Goal: Contribute content

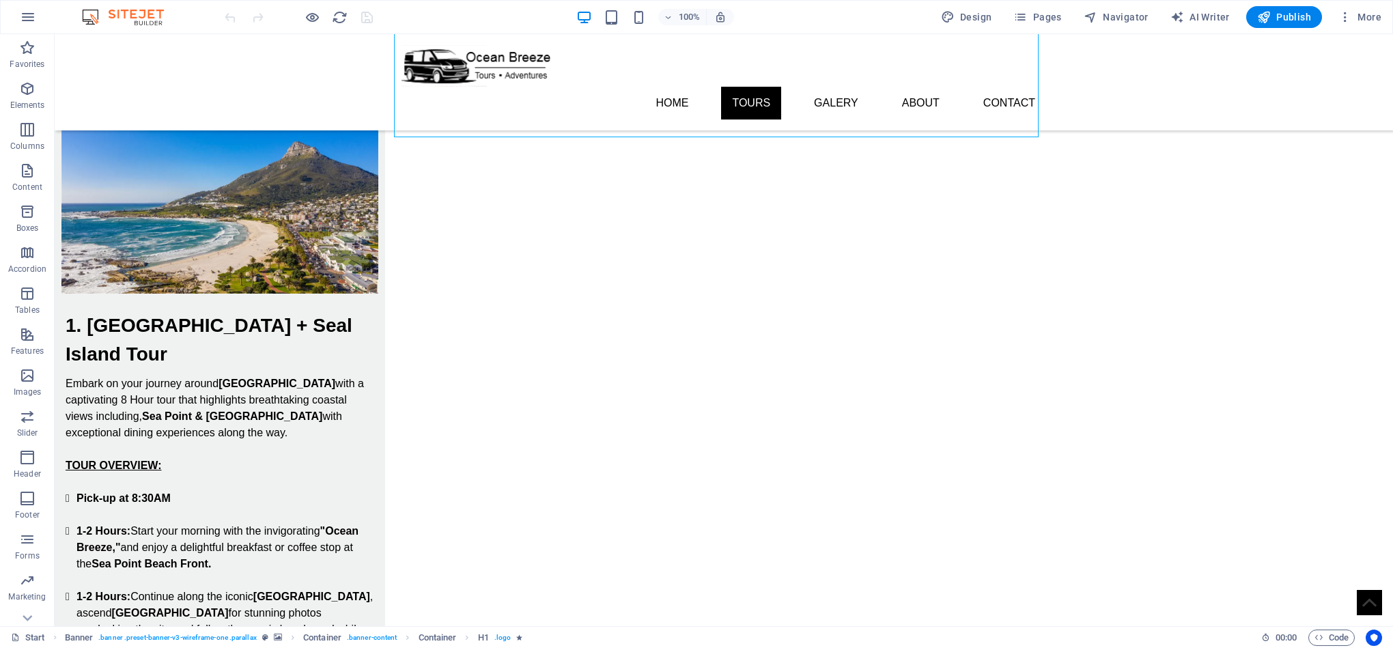
scroll to position [529, 0]
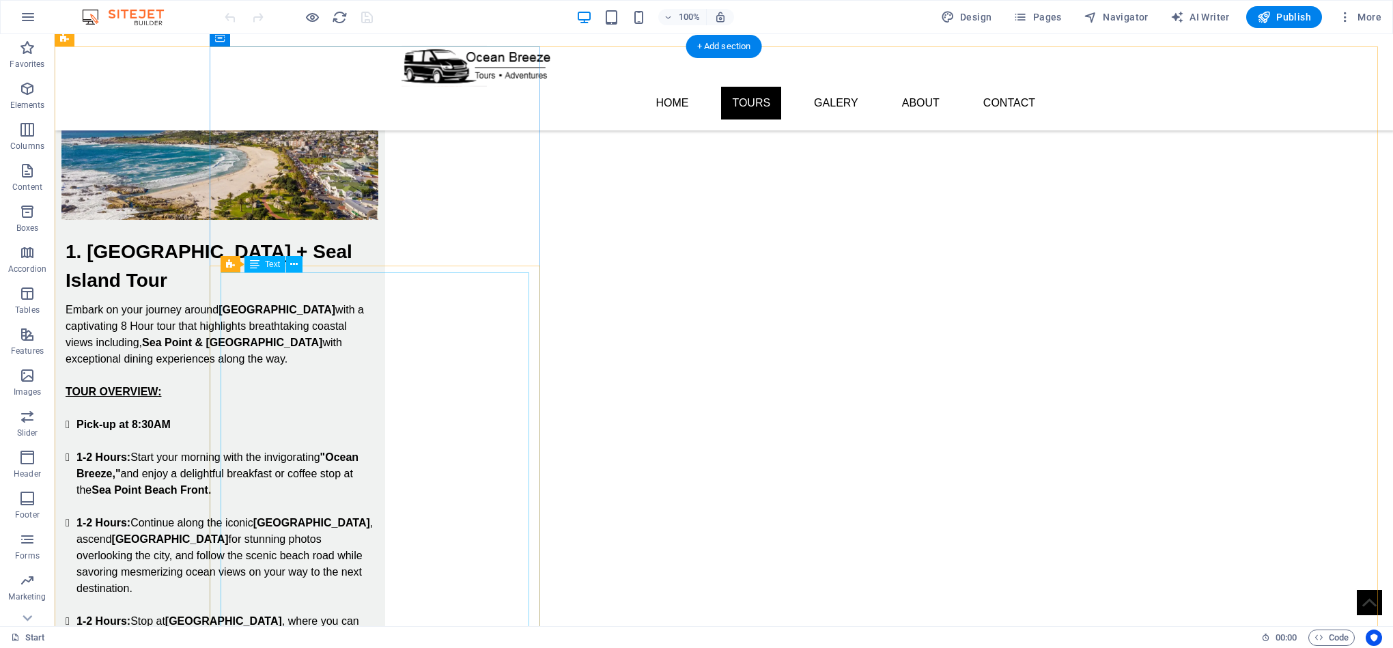
click at [268, 302] on div "Embark on your journey around [GEOGRAPHIC_DATA] with a captivating 8 Hour tour …" at bounding box center [220, 564] width 309 height 525
click at [275, 302] on div "Embark on your journey around [GEOGRAPHIC_DATA] with a captivating 8 Hour tour …" at bounding box center [220, 564] width 309 height 525
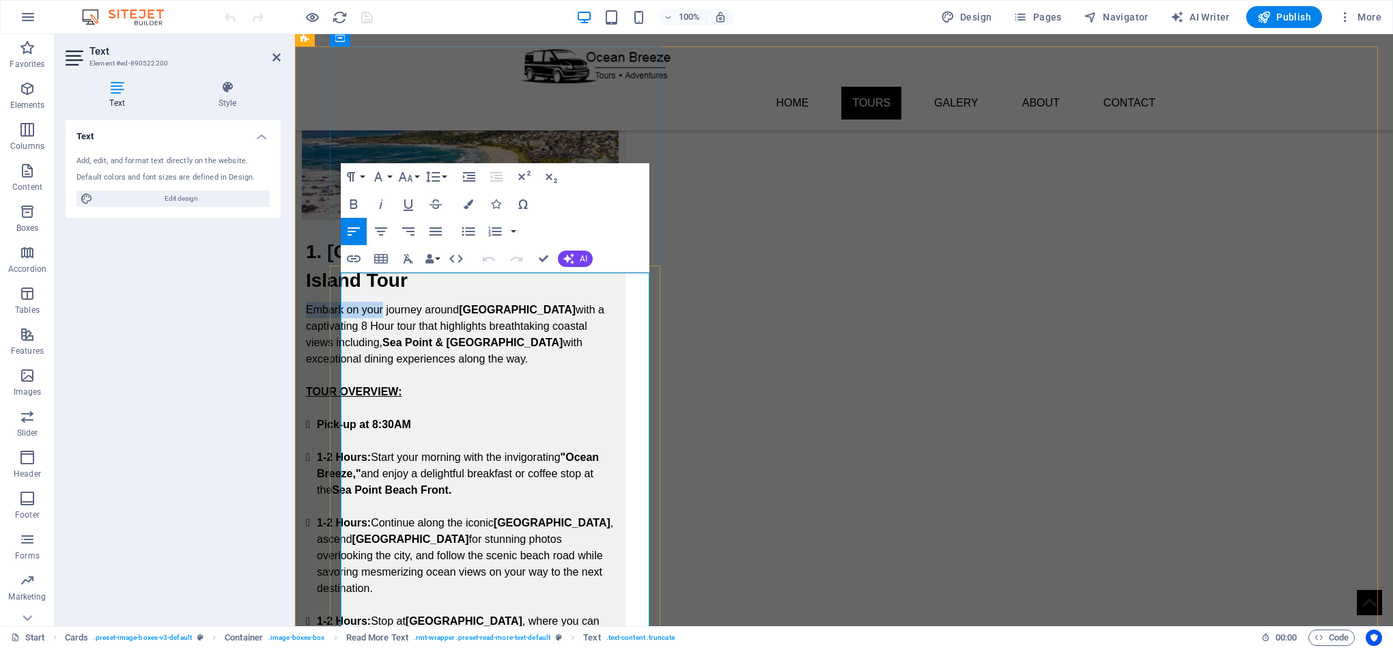
drag, startPoint x: 418, startPoint y: 281, endPoint x: 341, endPoint y: 288, distance: 77.4
click at [341, 302] on p "Embark on your journey around [GEOGRAPHIC_DATA] with a captivating 8 Hour tour …" at bounding box center [460, 335] width 309 height 66
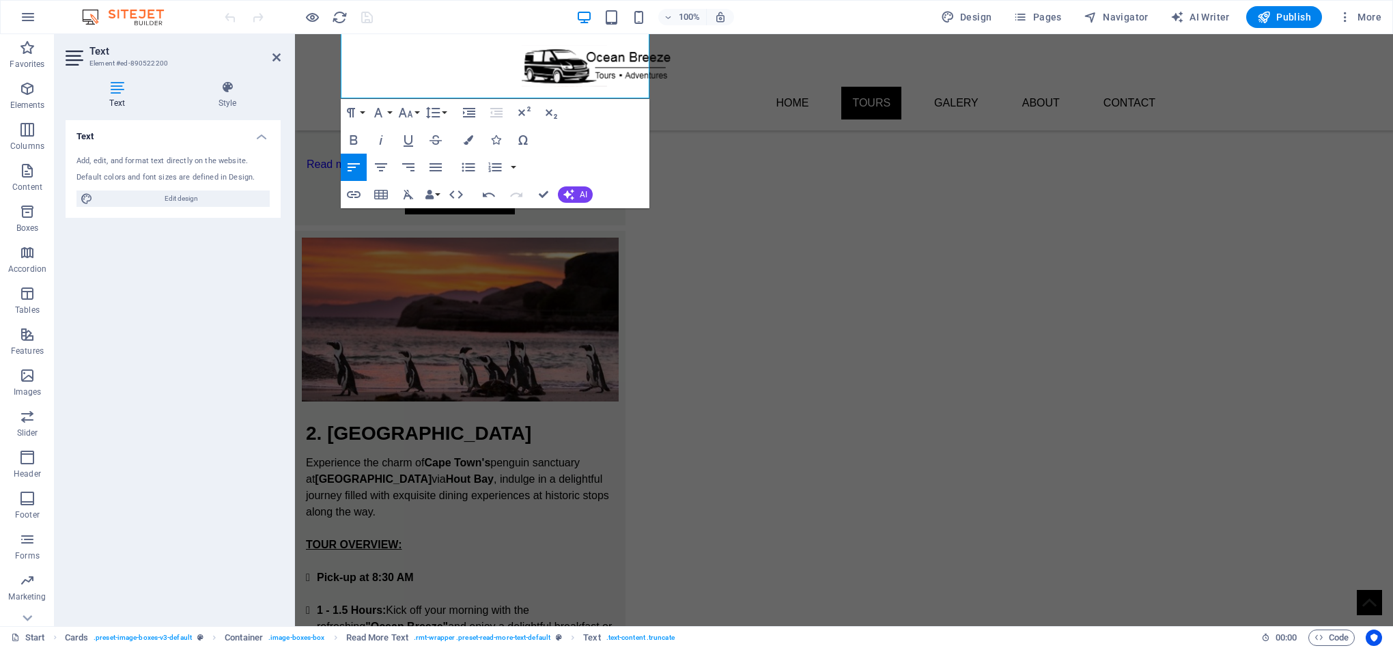
scroll to position [1205, 0]
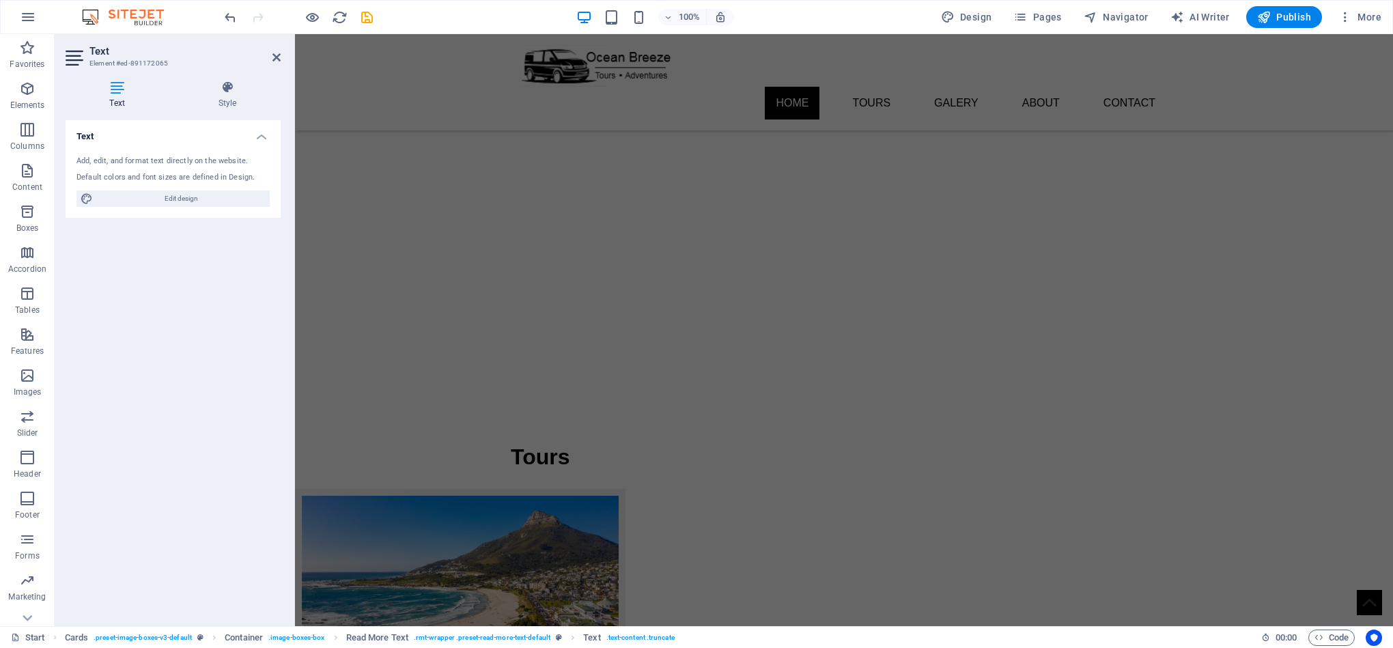
scroll to position [0, 0]
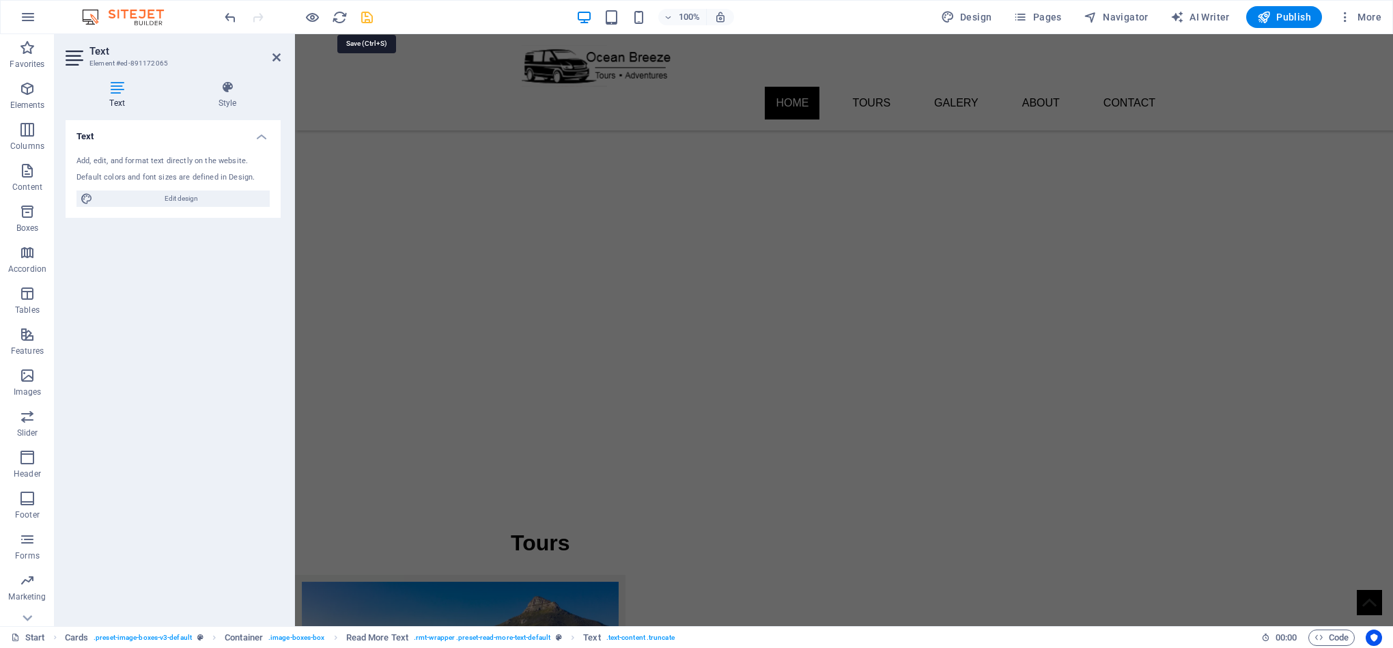
click at [365, 20] on icon "save" at bounding box center [367, 18] width 16 height 16
checkbox input "false"
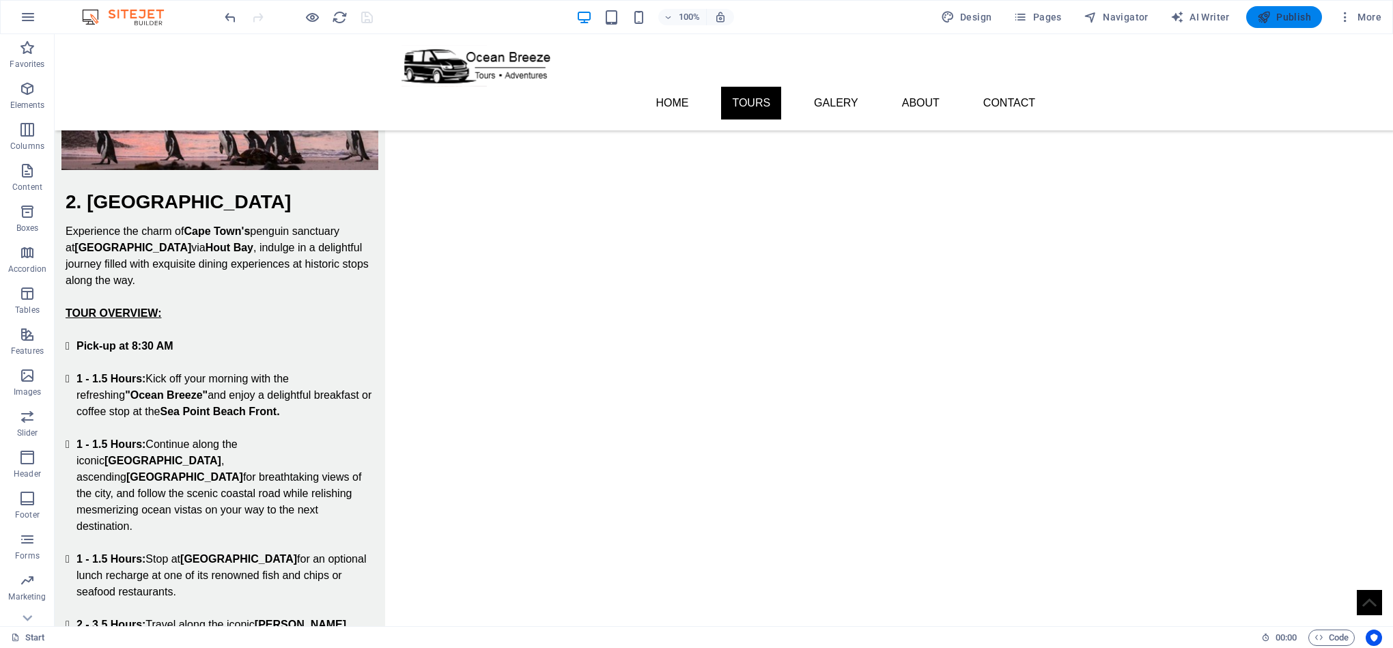
click at [1271, 12] on icon "button" at bounding box center [1264, 17] width 14 height 14
